Goal: Transaction & Acquisition: Book appointment/travel/reservation

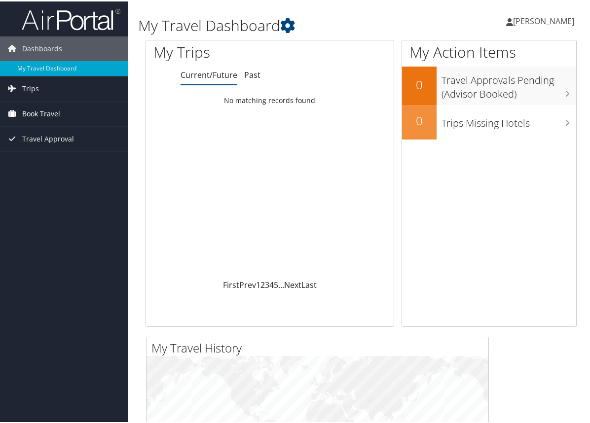
click at [65, 111] on link "Book Travel" at bounding box center [64, 112] width 128 height 25
click at [45, 113] on span "Book Travel" at bounding box center [41, 112] width 38 height 25
click at [38, 89] on link "Trips" at bounding box center [64, 87] width 128 height 25
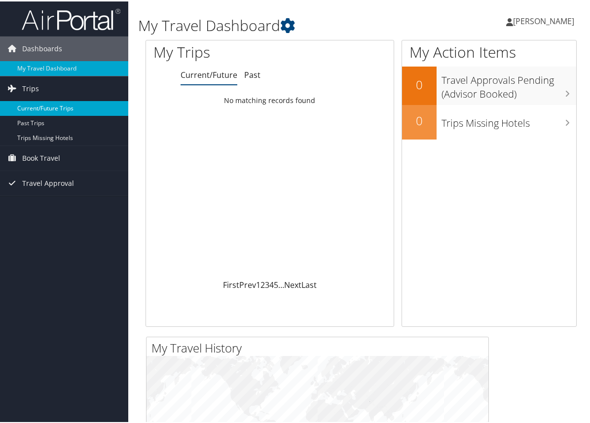
click at [36, 105] on link "Current/Future Trips" at bounding box center [64, 107] width 128 height 15
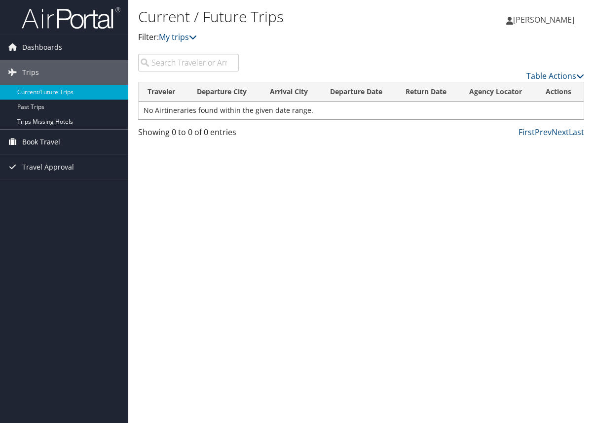
click at [55, 142] on span "Book Travel" at bounding box center [41, 142] width 38 height 25
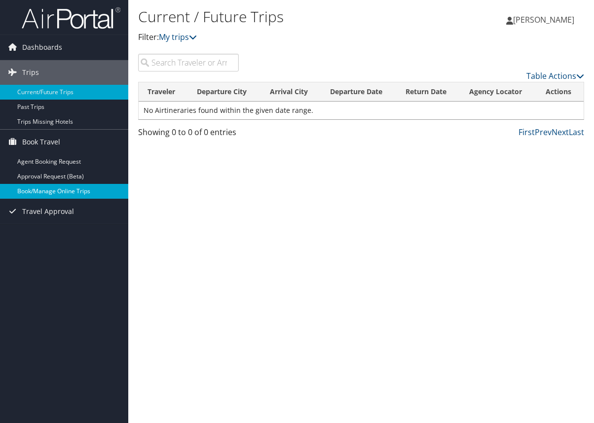
click at [56, 192] on link "Book/Manage Online Trips" at bounding box center [64, 191] width 128 height 15
